Goal: Transaction & Acquisition: Purchase product/service

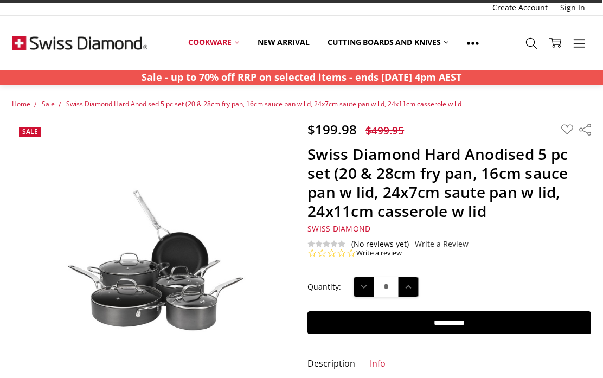
scroll to position [75, 0]
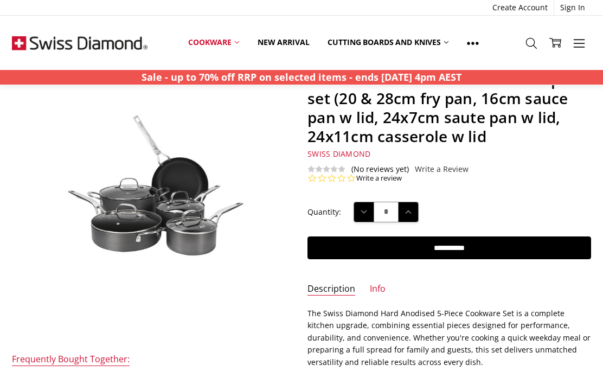
click at [225, 46] on link "Cookware" at bounding box center [213, 42] width 69 height 24
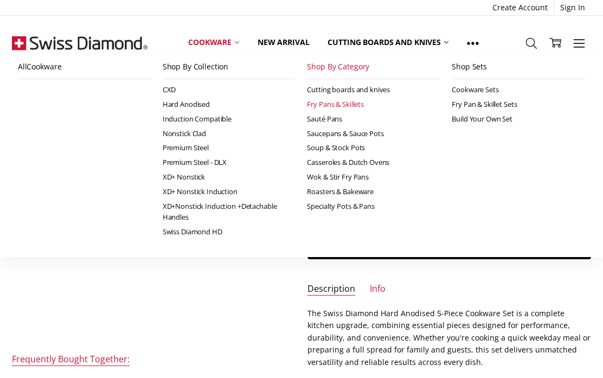
click at [232, 46] on link "Cookware" at bounding box center [213, 42] width 69 height 24
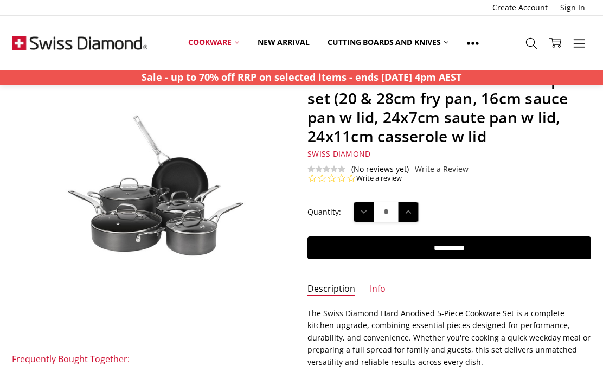
click at [237, 40] on icon at bounding box center [237, 42] width 4 height 4
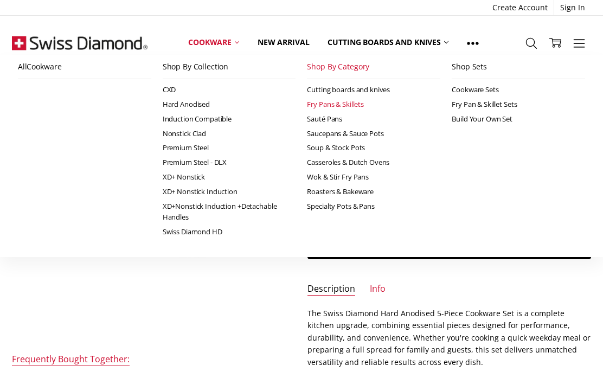
click at [206, 70] on link "Shop By Collection" at bounding box center [229, 67] width 133 height 24
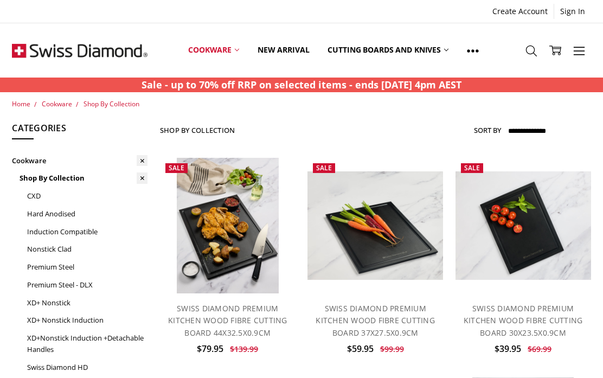
click at [85, 225] on link "Induction Compatible" at bounding box center [87, 232] width 120 height 18
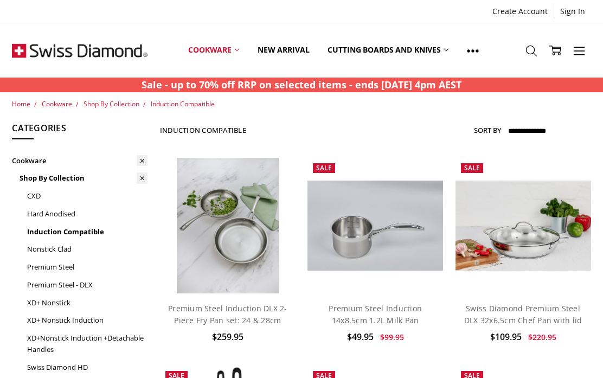
scroll to position [6, 0]
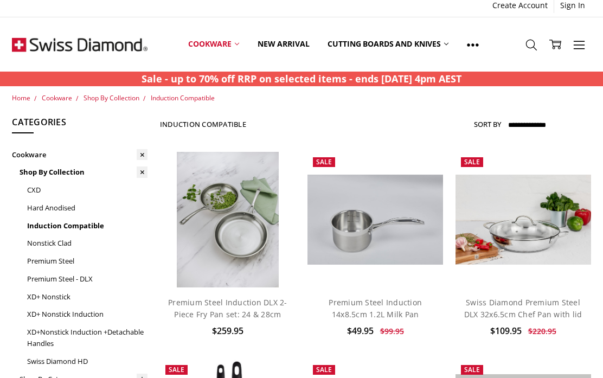
click at [127, 375] on link "Shop By Category" at bounding box center [84, 379] width 128 height 18
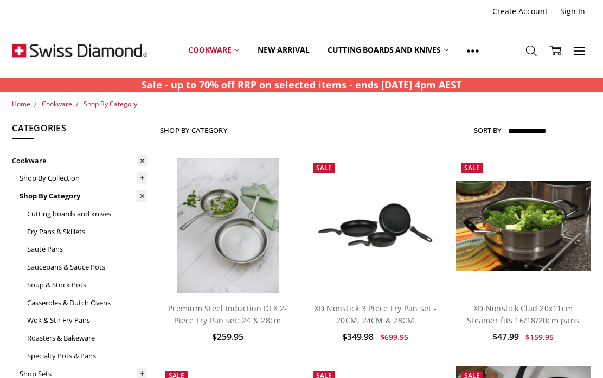
click at [68, 233] on link "Fry Pans & Skillets" at bounding box center [87, 232] width 120 height 18
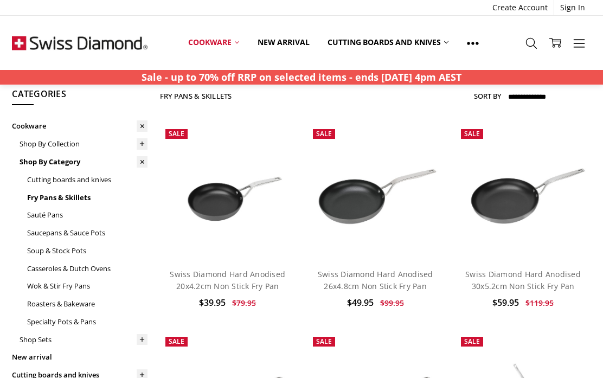
scroll to position [35, 0]
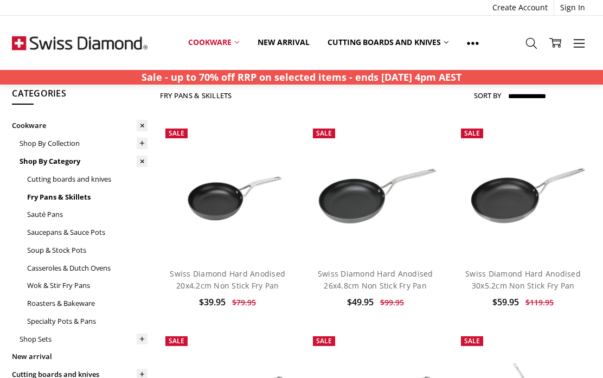
click at [555, 96] on select "**********" at bounding box center [548, 96] width 85 height 17
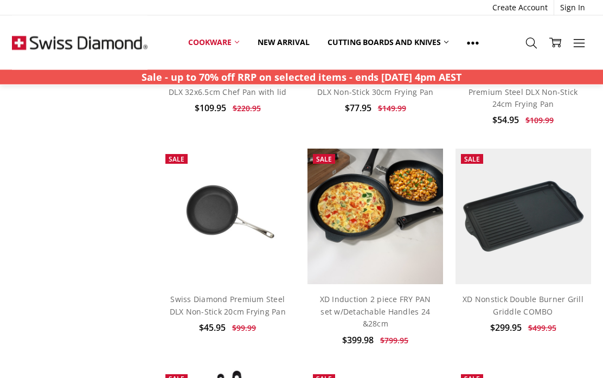
scroll to position [888, 0]
click at [239, 296] on link "Swiss Diamond Premium Steel DLX Non-Stick 20cm Frying Pan" at bounding box center [228, 305] width 116 height 22
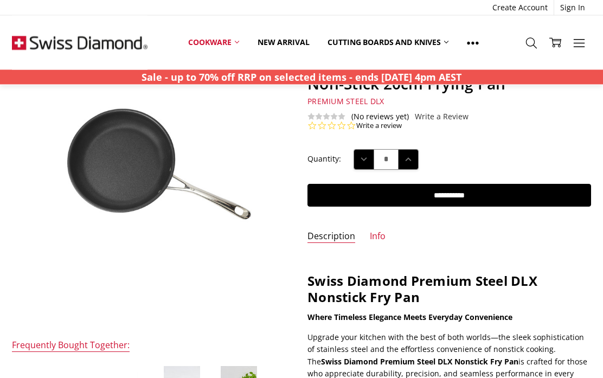
scroll to position [89, 0]
click at [458, 194] on input "**********" at bounding box center [448, 195] width 283 height 23
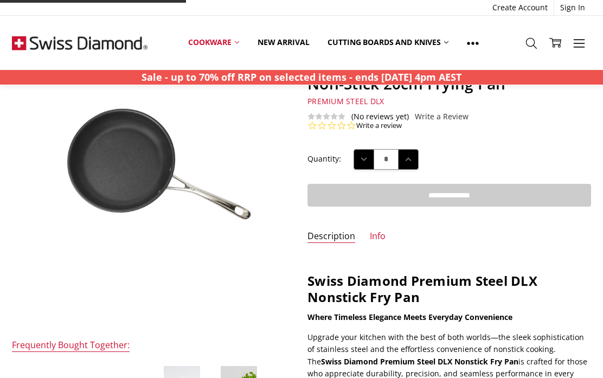
type input "**********"
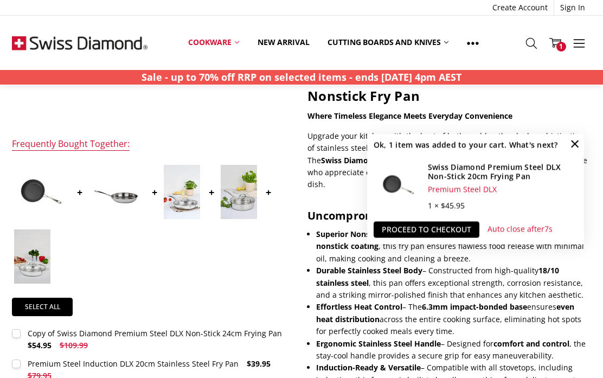
scroll to position [331, 0]
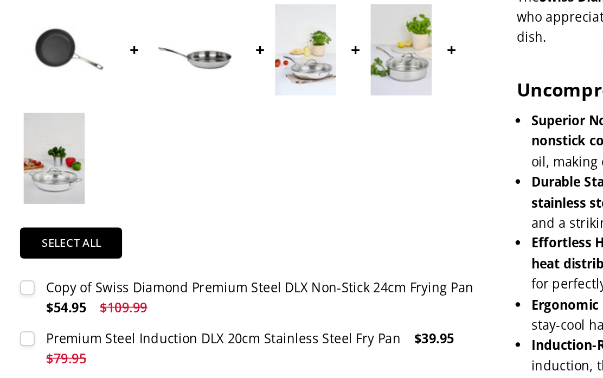
click at [19, 287] on label "Copy of Swiss Diamond Premium Steel DLX Non-Stick 24cm Frying Pan $54.95 $109.9…" at bounding box center [153, 299] width 283 height 24
click at [45, 318] on div "Premium Steel Induction DLX 20cm Stainless Steel Fry Pan" at bounding box center [133, 323] width 211 height 10
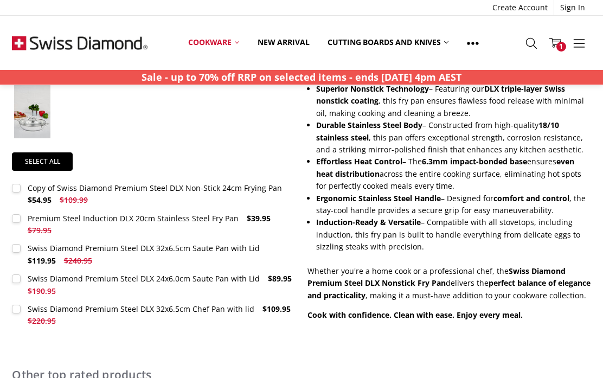
scroll to position [435, 0]
click at [182, 189] on div "Copy of Swiss Diamond Premium Steel DLX Non-Stick 24cm Frying Pan" at bounding box center [155, 188] width 254 height 10
click at [43, 189] on div "Copy of Swiss Diamond Premium Steel DLX Non-Stick 24cm Frying Pan" at bounding box center [155, 188] width 254 height 10
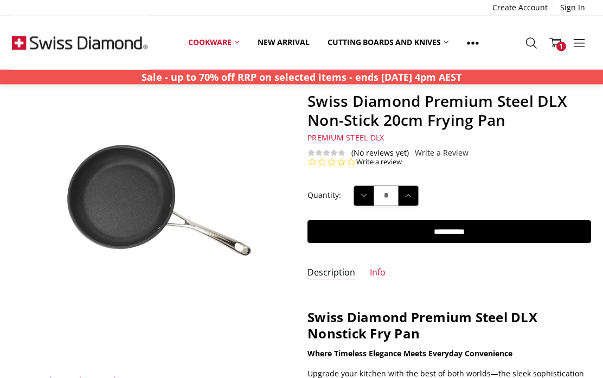
scroll to position [0, 0]
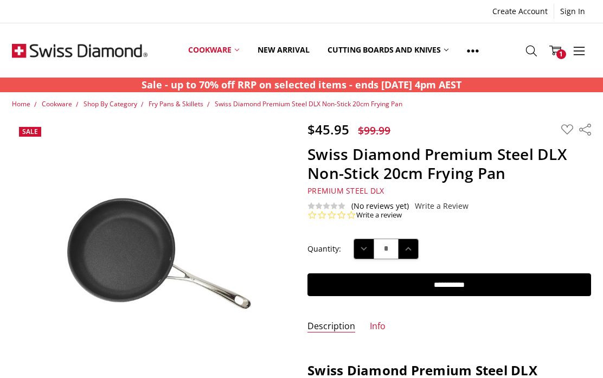
click at [561, 49] on span "1" at bounding box center [561, 54] width 10 height 10
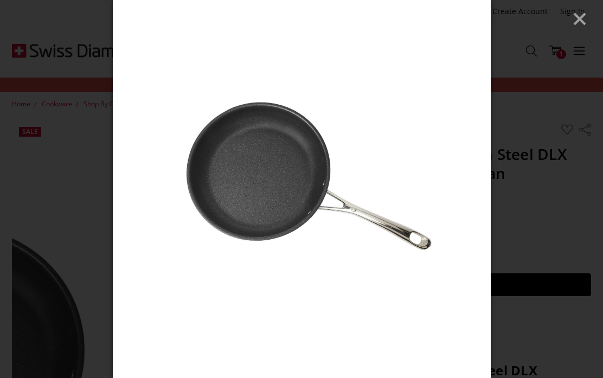
click at [585, 19] on icon "Close" at bounding box center [580, 19] width 16 height 16
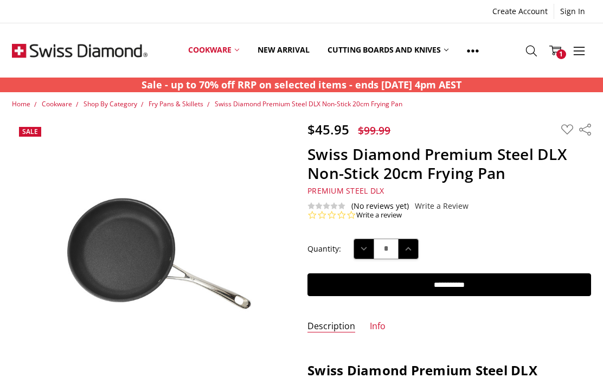
scroll to position [27, 0]
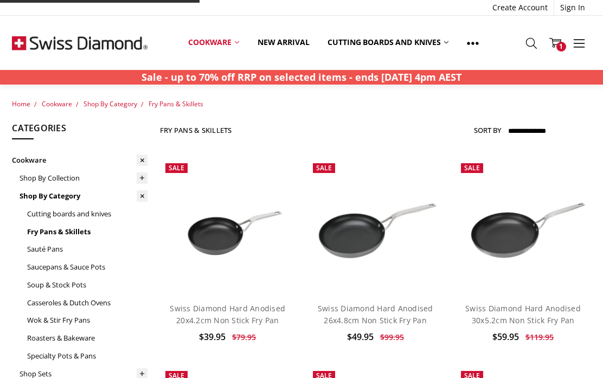
scroll to position [888, 0]
